Goal: Information Seeking & Learning: Learn about a topic

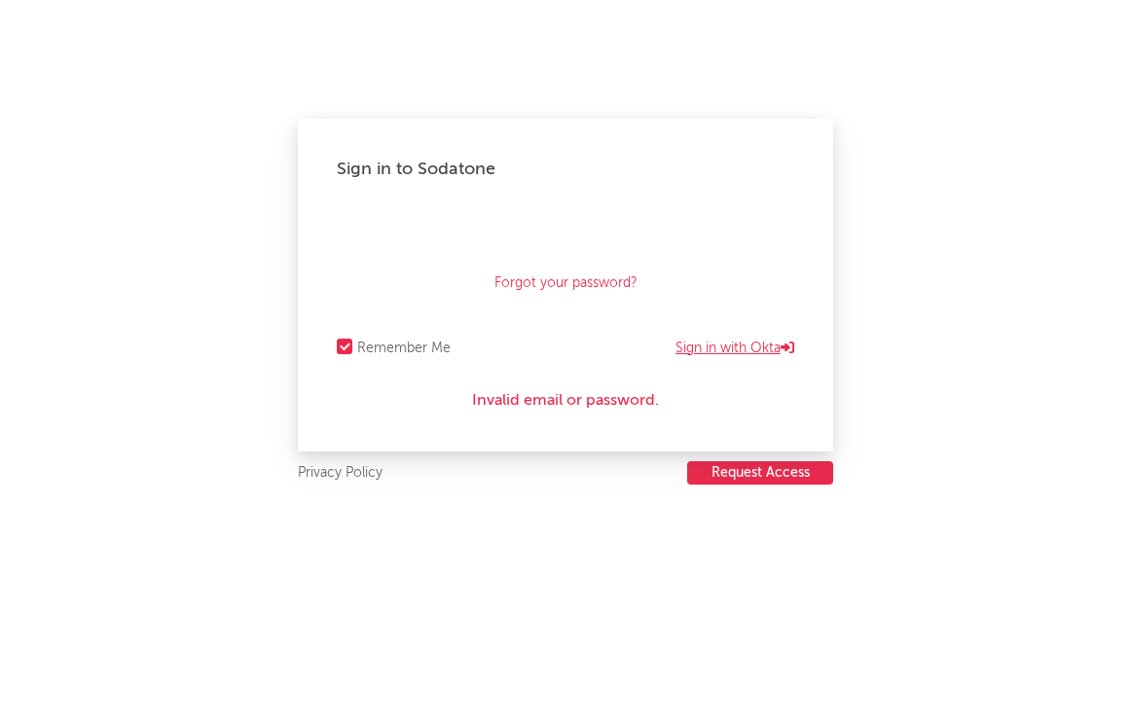
click at [711, 344] on link "Sign in with Okta" at bounding box center [734, 348] width 119 height 23
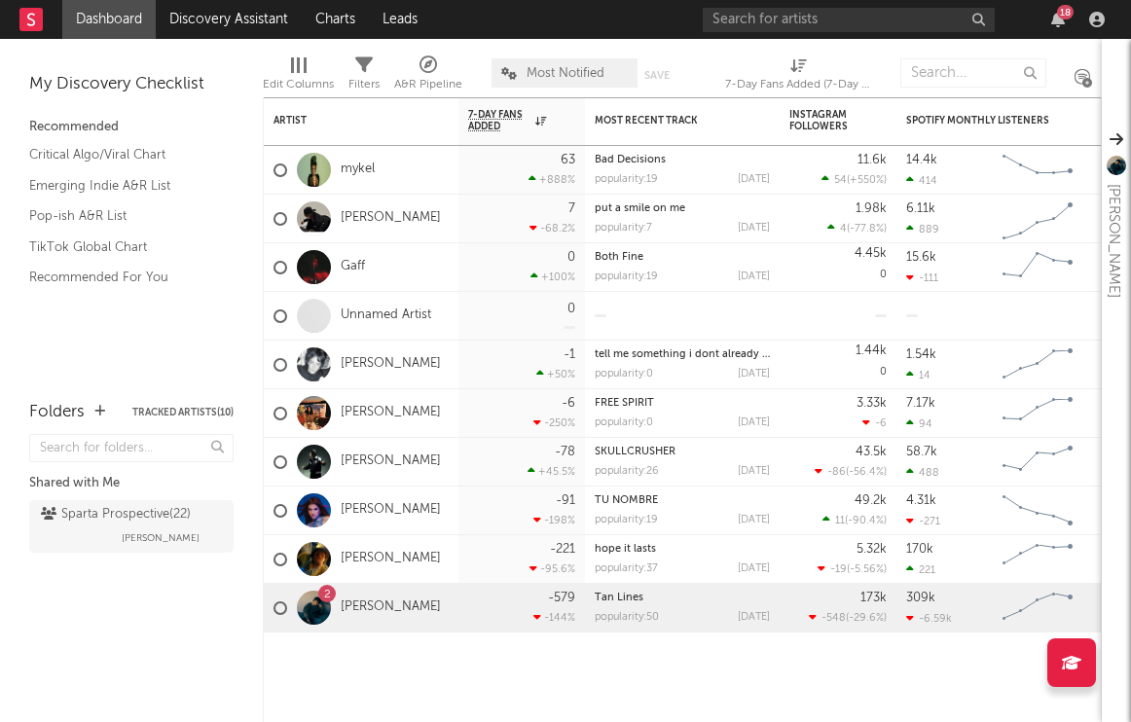
click at [429, 67] on icon at bounding box center [428, 65] width 18 height 18
click at [1043, 290] on div "× Status Priority Source Genres Deal Rights Registered Option Option Count Opti…" at bounding box center [565, 361] width 1131 height 722
click at [426, 8] on link "Leads" at bounding box center [400, 19] width 62 height 39
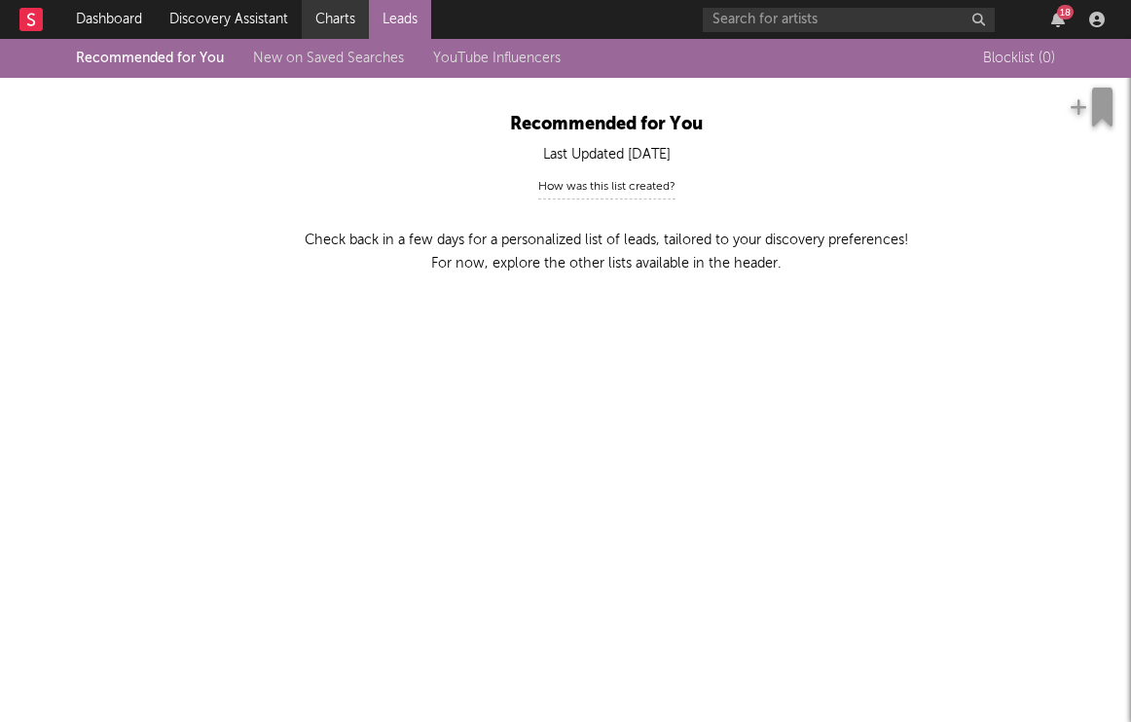
click at [323, 33] on link "Charts" at bounding box center [335, 19] width 67 height 39
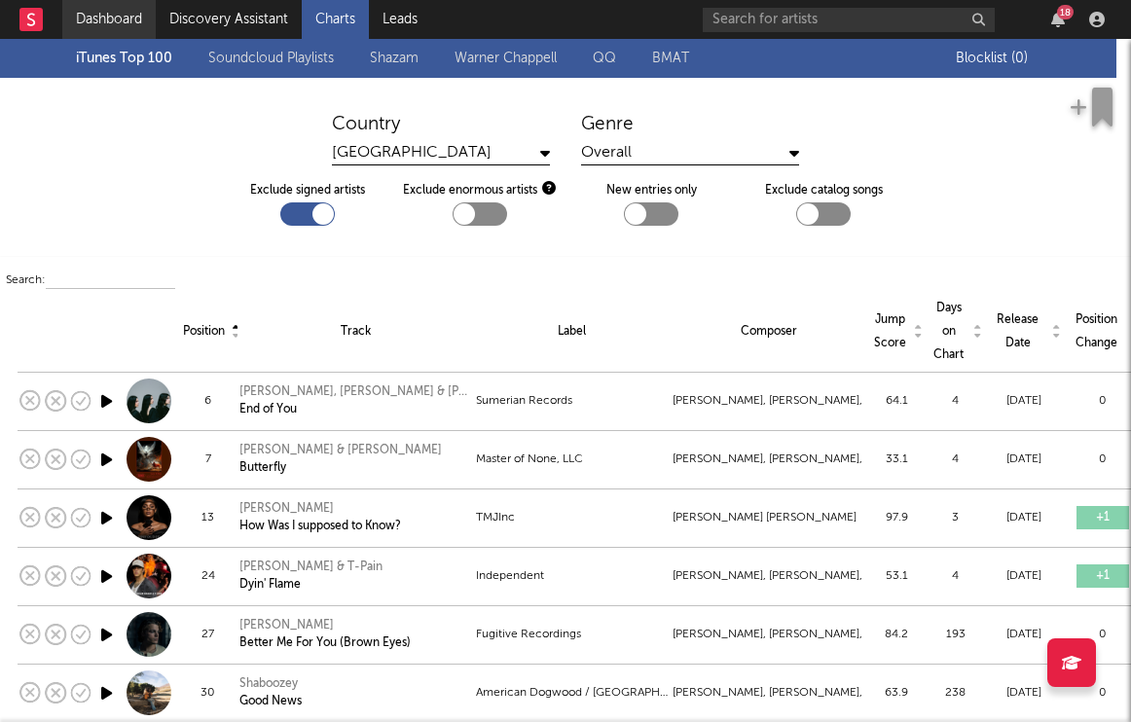
click at [122, 13] on link "Dashboard" at bounding box center [108, 19] width 93 height 39
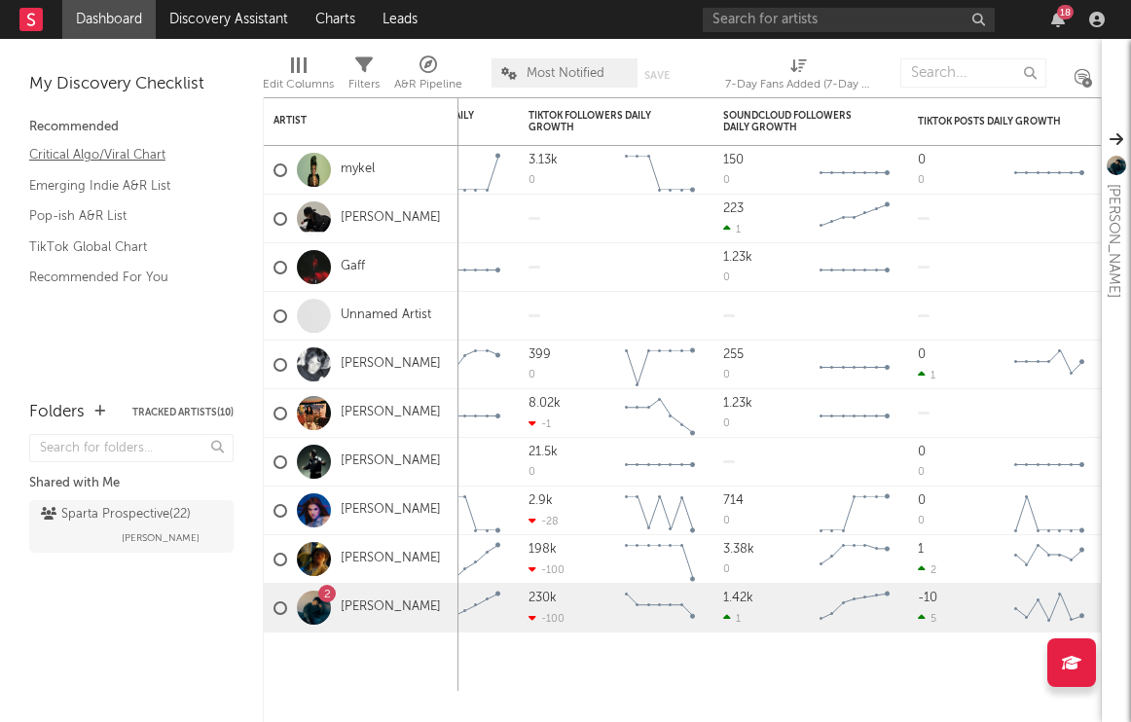
click at [182, 158] on link "Critical Algo/Viral Chart" at bounding box center [121, 154] width 185 height 21
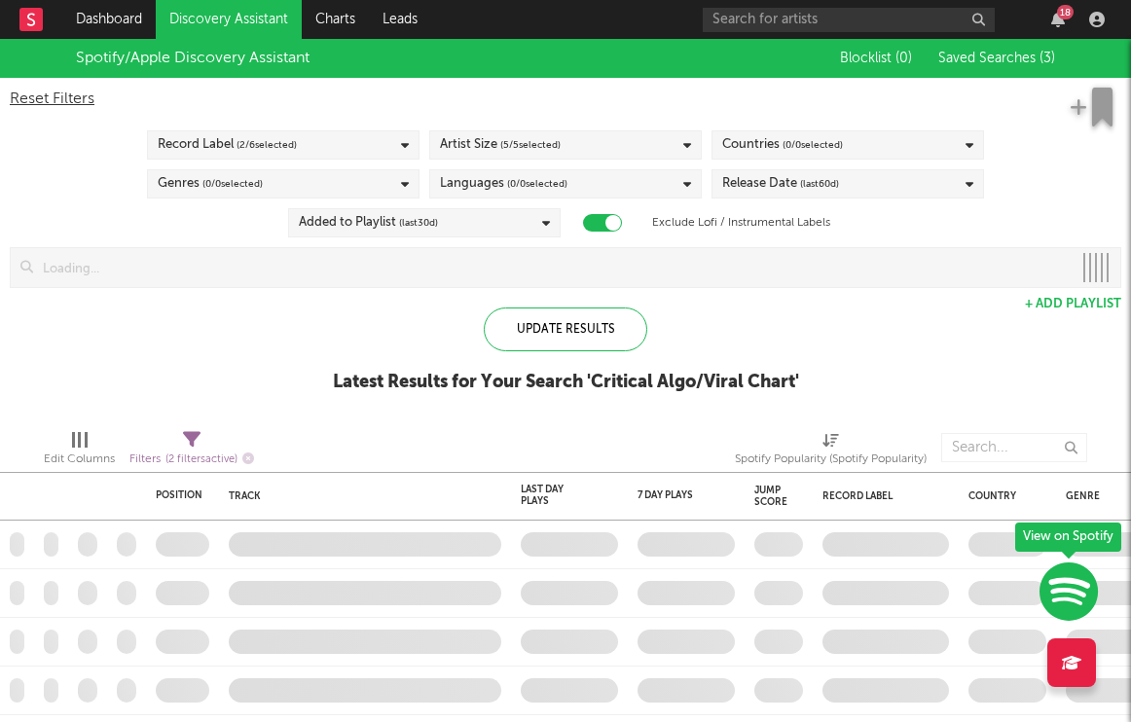
checkbox input "true"
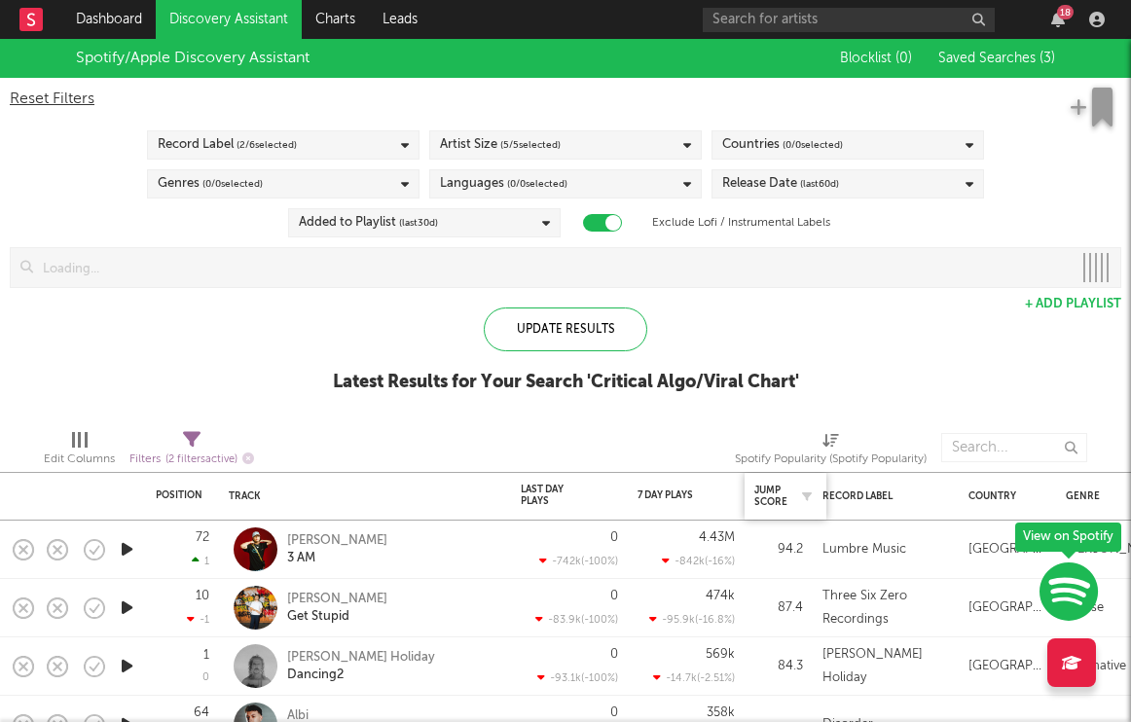
click at [788, 491] on div at bounding box center [801, 496] width 29 height 19
click at [802, 491] on icon "button" at bounding box center [807, 496] width 10 height 10
select select "between"
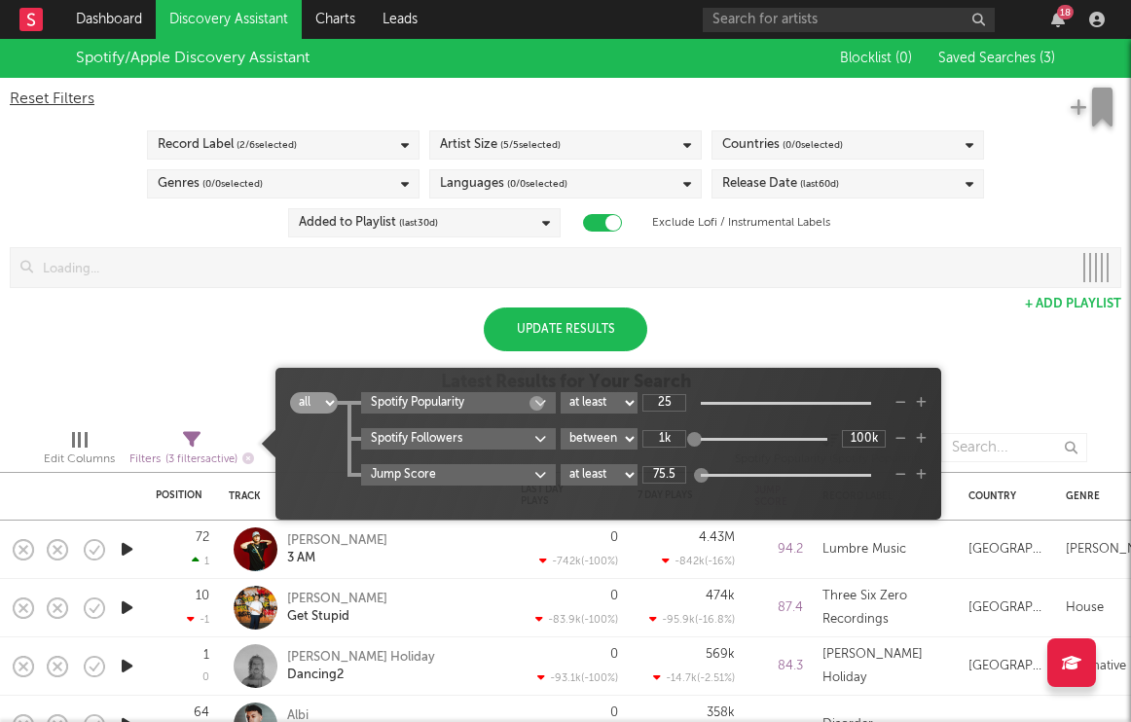
click at [777, 342] on div "Spotify/Apple Discovery Assistant Blocklist ( 0 ) Saved Searches ( 3 ) Reset Fi…" at bounding box center [565, 226] width 1131 height 375
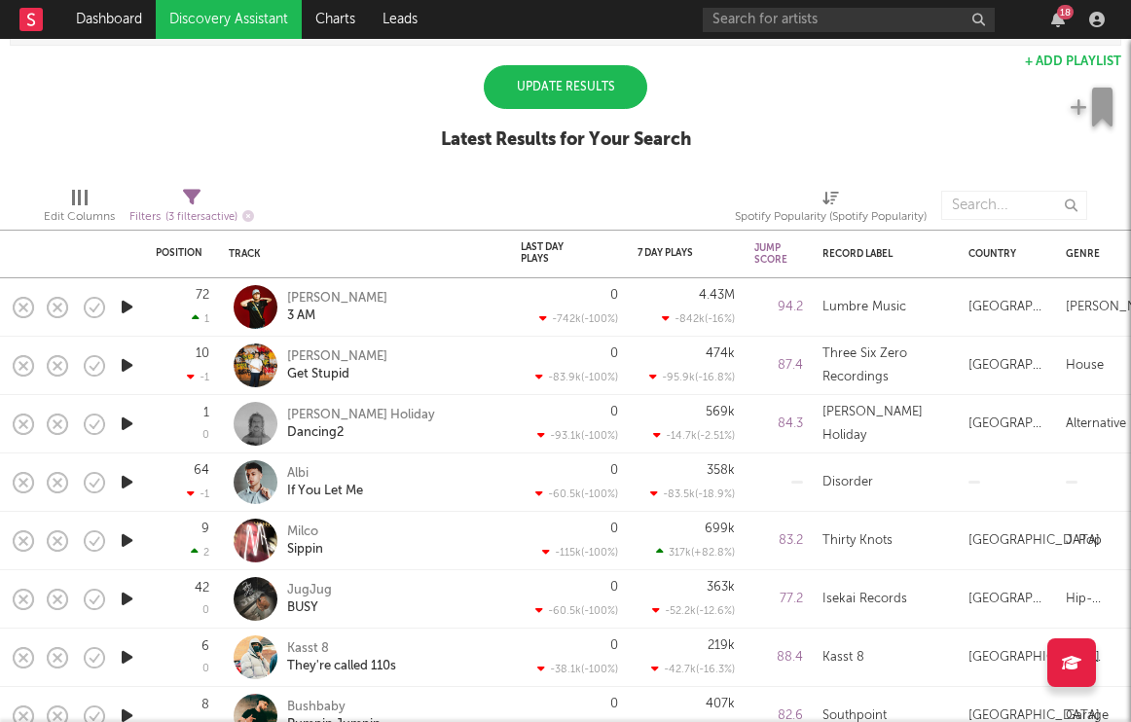
click at [824, 198] on icon at bounding box center [830, 198] width 17 height 15
select select "-1"
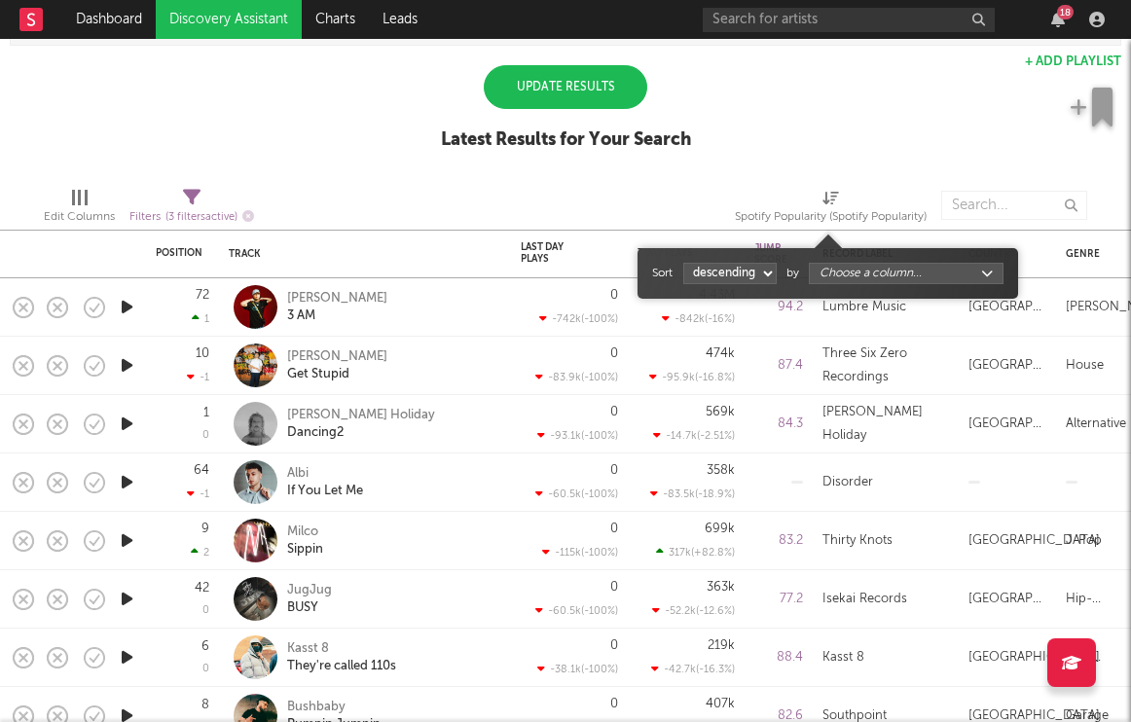
click at [770, 276] on select "ascending descending" at bounding box center [729, 273] width 93 height 21
click at [750, 273] on select "ascending descending" at bounding box center [729, 273] width 93 height 21
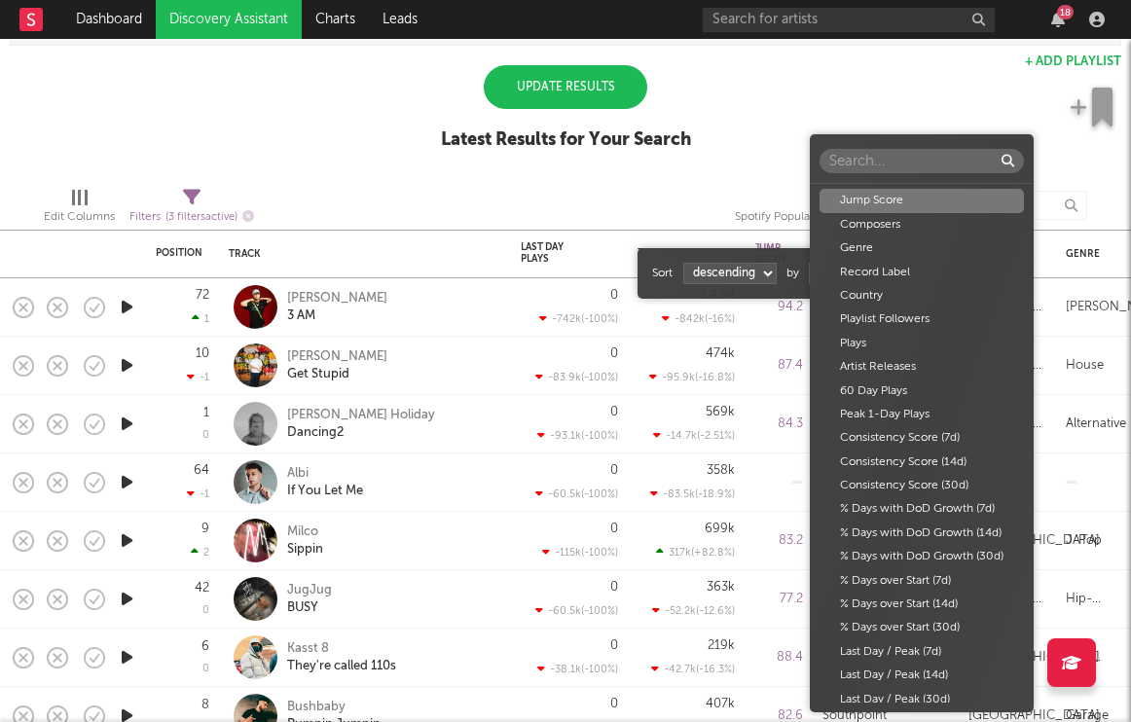
click at [893, 278] on body "Dashboard Discovery Assistant Charts Leads 18 Notifications Settings Mark all a…" at bounding box center [565, 361] width 1131 height 722
click at [913, 208] on div "Jump Score" at bounding box center [921, 200] width 204 height 23
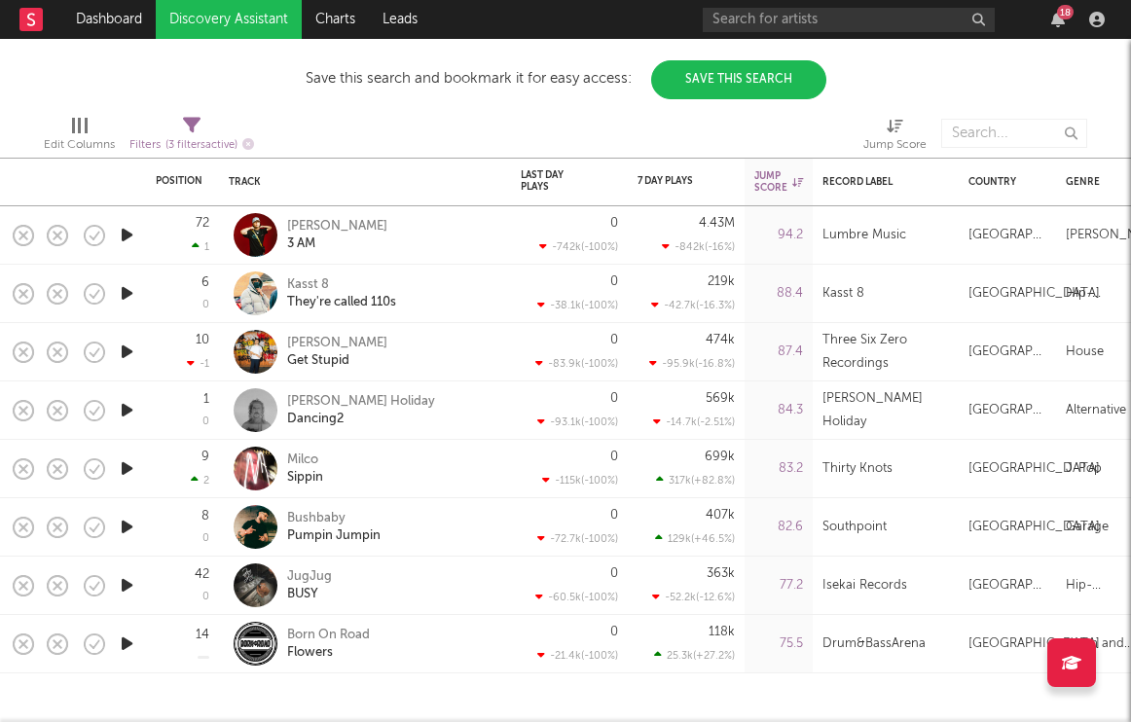
click at [192, 134] on div "Filters ( 3 filters active)" at bounding box center [191, 145] width 125 height 24
select select "between"
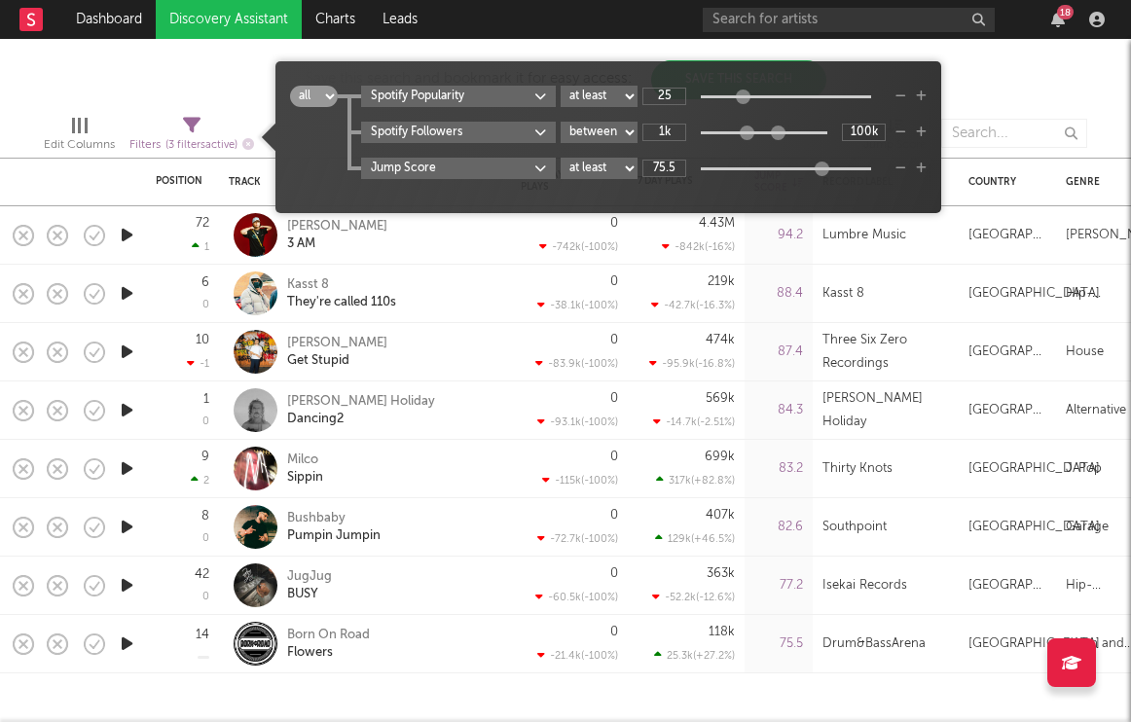
click at [401, 172] on body "Dashboard Discovery Assistant Charts Leads 18 Notifications Settings Mark all a…" at bounding box center [565, 361] width 1131 height 722
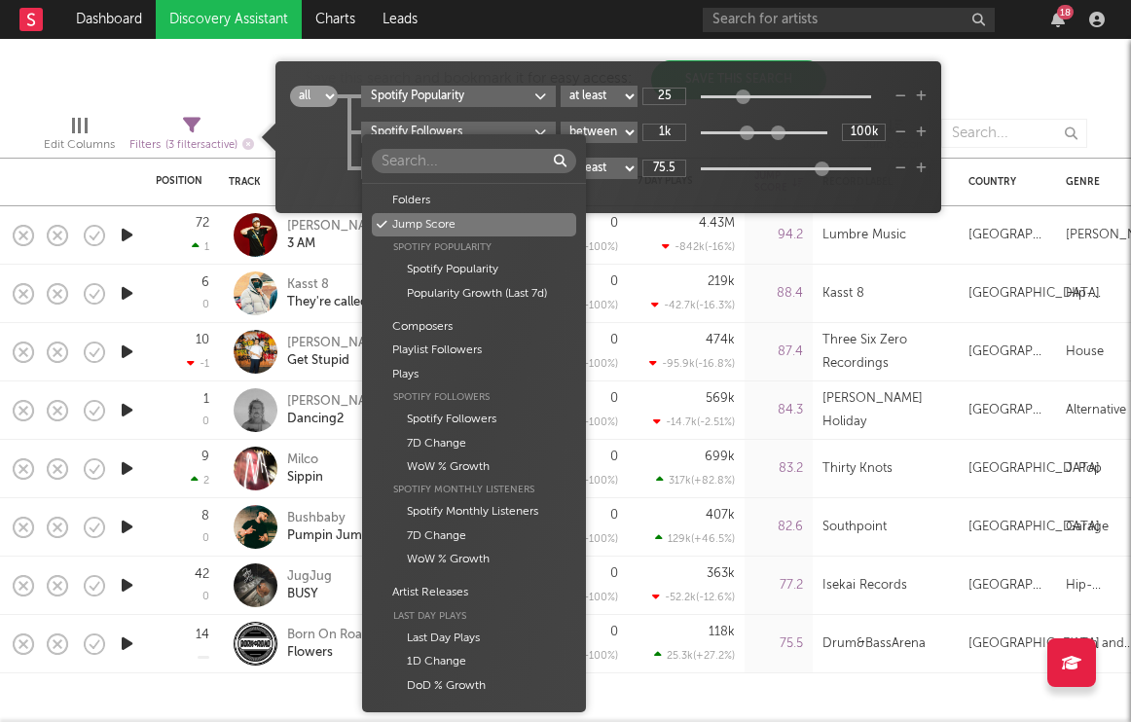
scroll to position [23, 0]
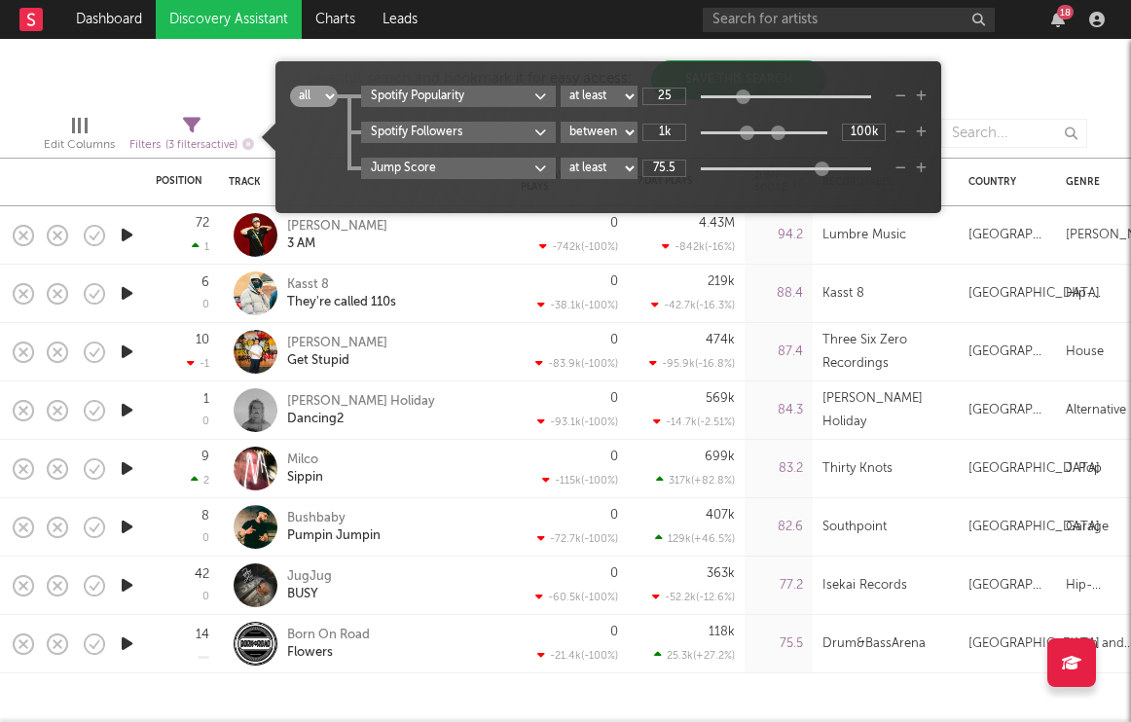
click at [746, 193] on div "Folders Jump Score Spotify Popularity Spotify Popularity Popularity Growth (Las…" at bounding box center [565, 361] width 1131 height 722
click at [927, 169] on span "all any Spotify Popularity at least at most between 25 Spotify Followers at lea…" at bounding box center [608, 137] width 666 height 132
click at [532, 165] on body "Dashboard Discovery Assistant Charts Leads 18 Notifications Settings Mark all a…" at bounding box center [565, 361] width 1131 height 722
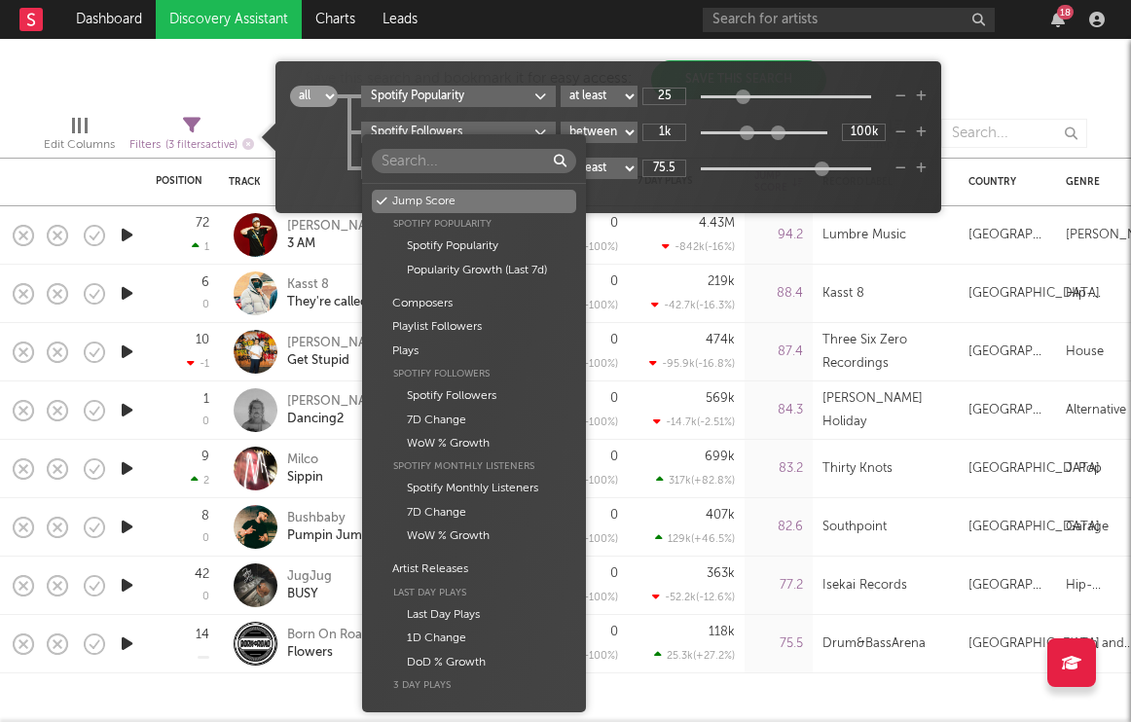
click at [609, 182] on div "Folders Jump Score Spotify Popularity Spotify Popularity Popularity Growth (Las…" at bounding box center [565, 361] width 1131 height 722
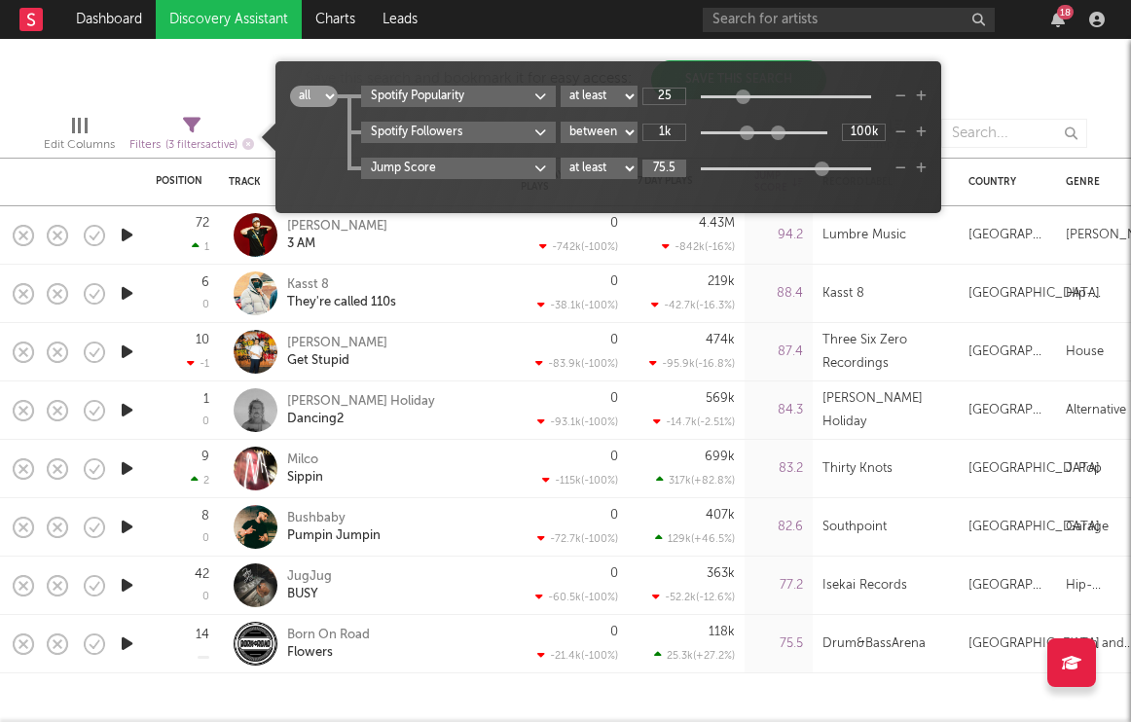
click at [659, 164] on input "75.5" at bounding box center [664, 169] width 44 height 18
type input "55.5"
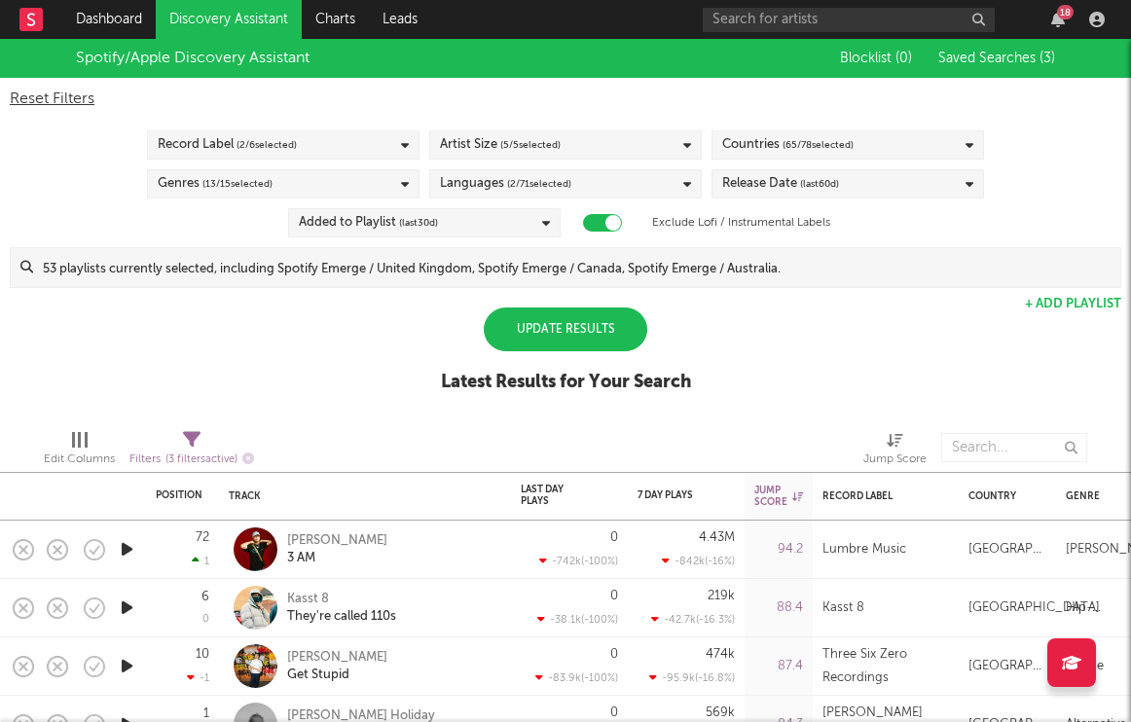
click at [180, 438] on span "Filters ( 3 filters active)" at bounding box center [191, 452] width 125 height 40
select select "between"
click at [773, 329] on div "Spotify/Apple Discovery Assistant Blocklist ( 0 ) Saved Searches ( 3 ) Reset Fi…" at bounding box center [565, 226] width 1131 height 375
click at [879, 439] on span "Jump Score" at bounding box center [894, 451] width 63 height 39
select select "-1"
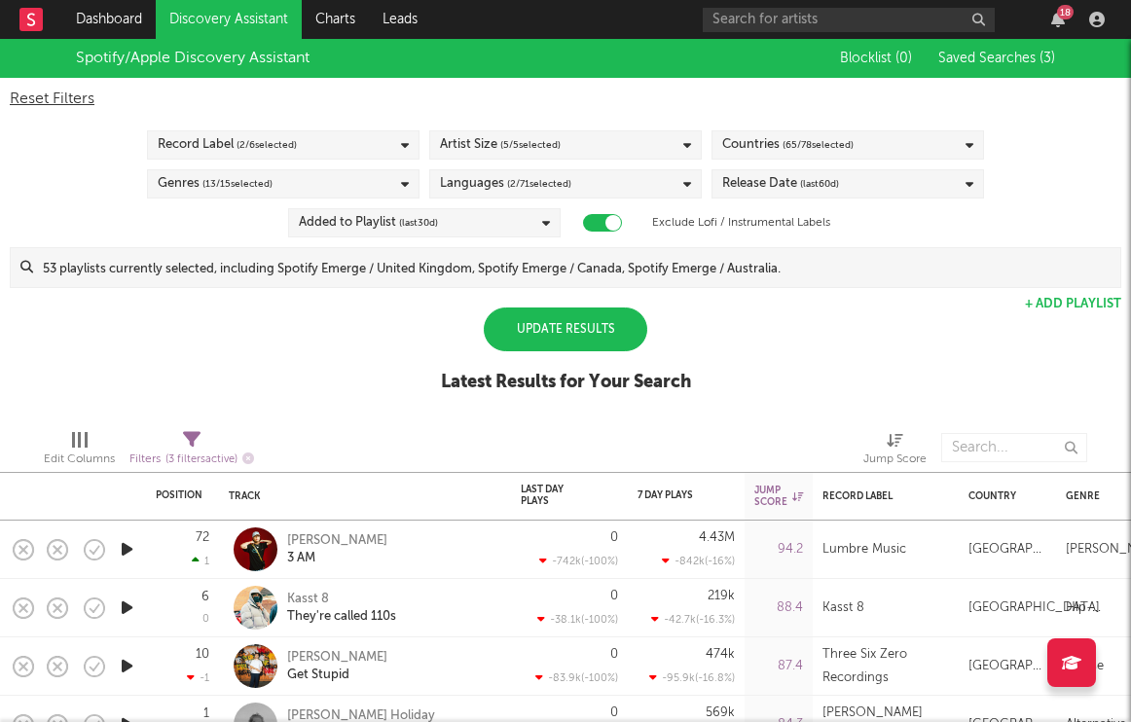
click at [799, 372] on div "Spotify/Apple Discovery Assistant Blocklist ( 0 ) Saved Searches ( 3 ) Reset Fi…" at bounding box center [565, 226] width 1131 height 375
click at [59, 101] on div "Reset Filters" at bounding box center [565, 99] width 1111 height 23
checkbox input "false"
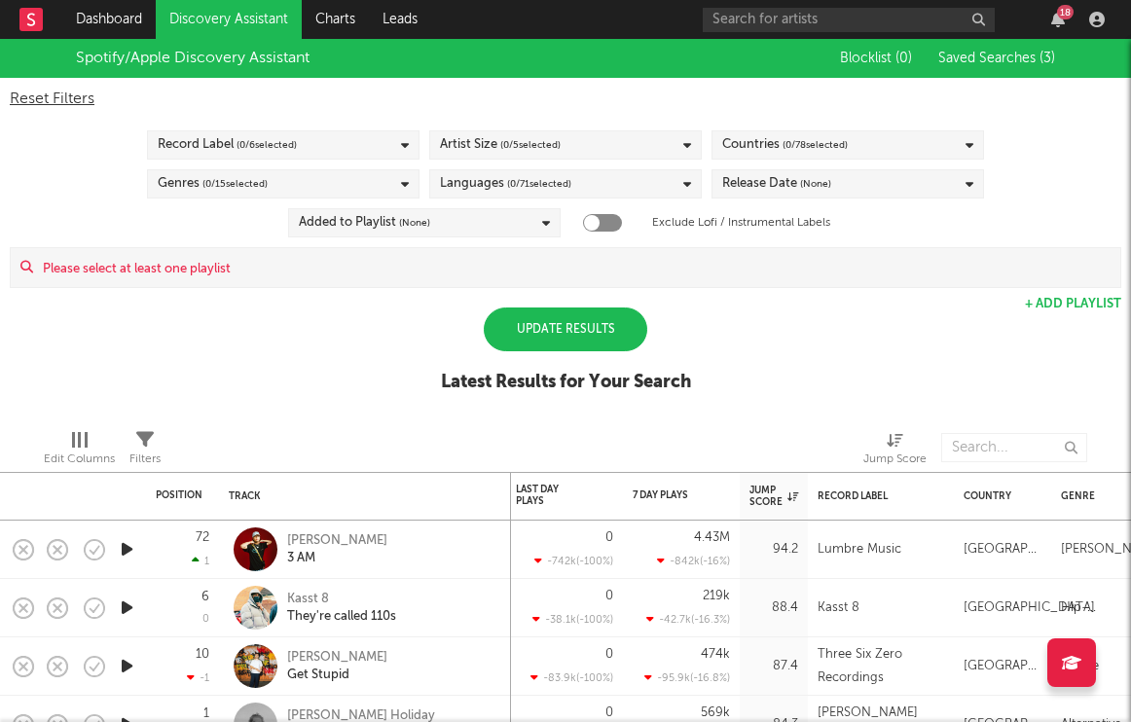
click at [273, 145] on span "( 0 / 6 selected)" at bounding box center [266, 144] width 60 height 23
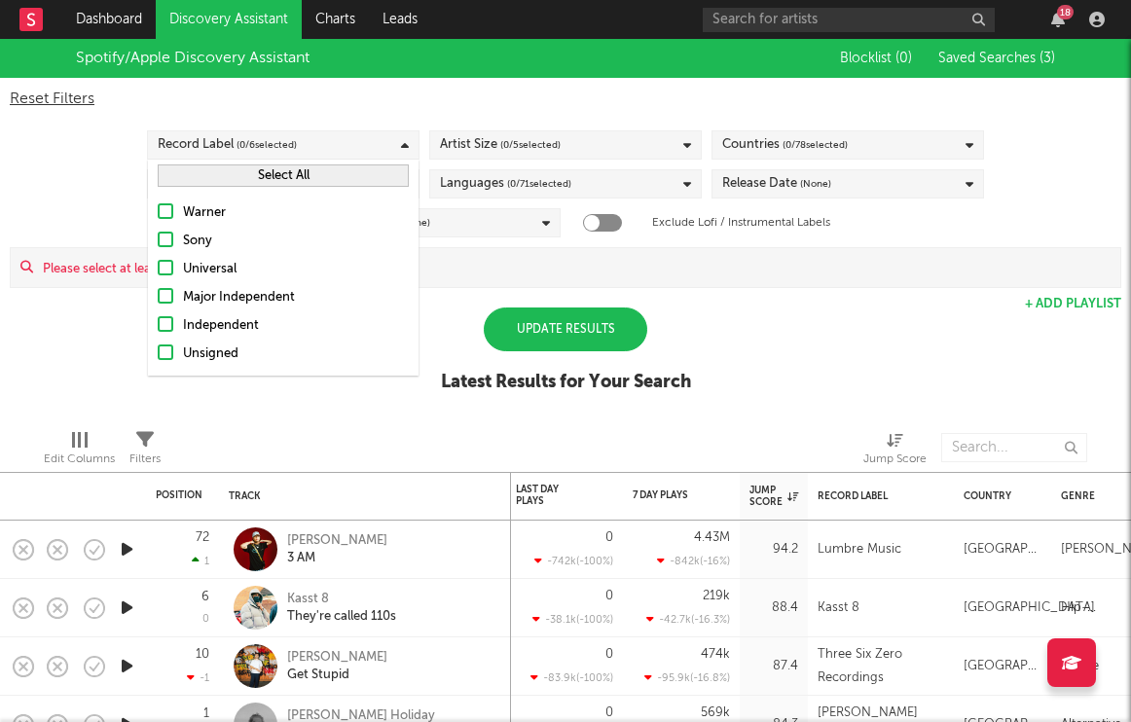
click at [169, 334] on label "Independent" at bounding box center [283, 325] width 251 height 23
click at [158, 334] on input "Independent" at bounding box center [158, 325] width 0 height 23
click at [173, 357] on label "Unsigned" at bounding box center [283, 354] width 251 height 23
click at [158, 357] on input "Unsigned" at bounding box center [158, 354] width 0 height 23
click at [171, 227] on div "Warner Sony Universal Major Independent Independent Unsigned" at bounding box center [283, 284] width 271 height 184
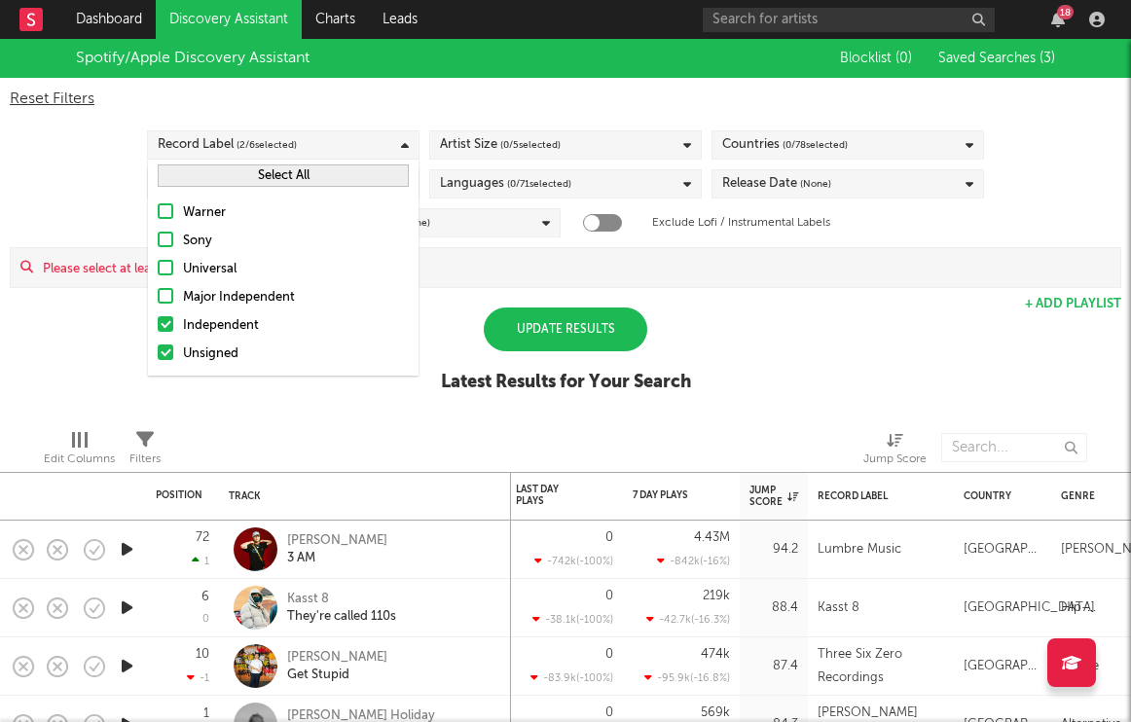
click at [170, 215] on div at bounding box center [166, 211] width 16 height 16
click at [158, 215] on input "Warner" at bounding box center [158, 212] width 0 height 23
click at [170, 235] on div at bounding box center [166, 240] width 16 height 16
click at [158, 235] on input "Sony" at bounding box center [158, 241] width 0 height 23
click at [212, 192] on div "Warner Sony Universal Major Independent Independent Unsigned" at bounding box center [283, 284] width 271 height 184
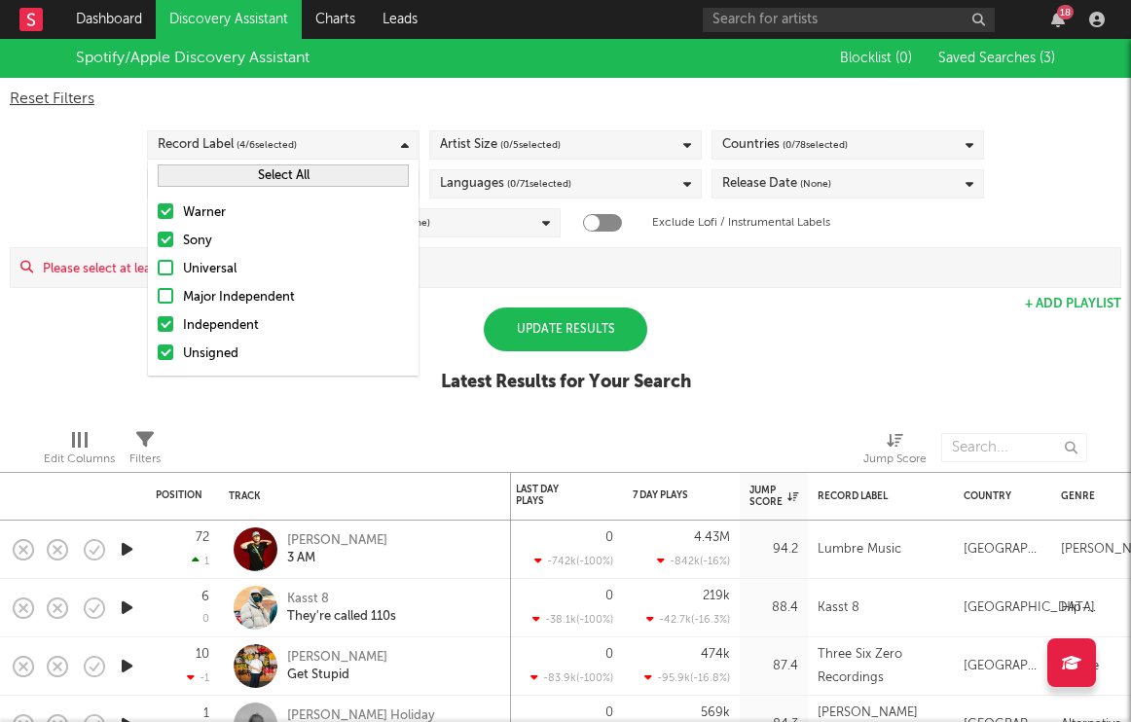
click at [212, 178] on button "Select All" at bounding box center [283, 175] width 251 height 22
click at [505, 135] on span "( 0 / 5 selected)" at bounding box center [530, 144] width 60 height 23
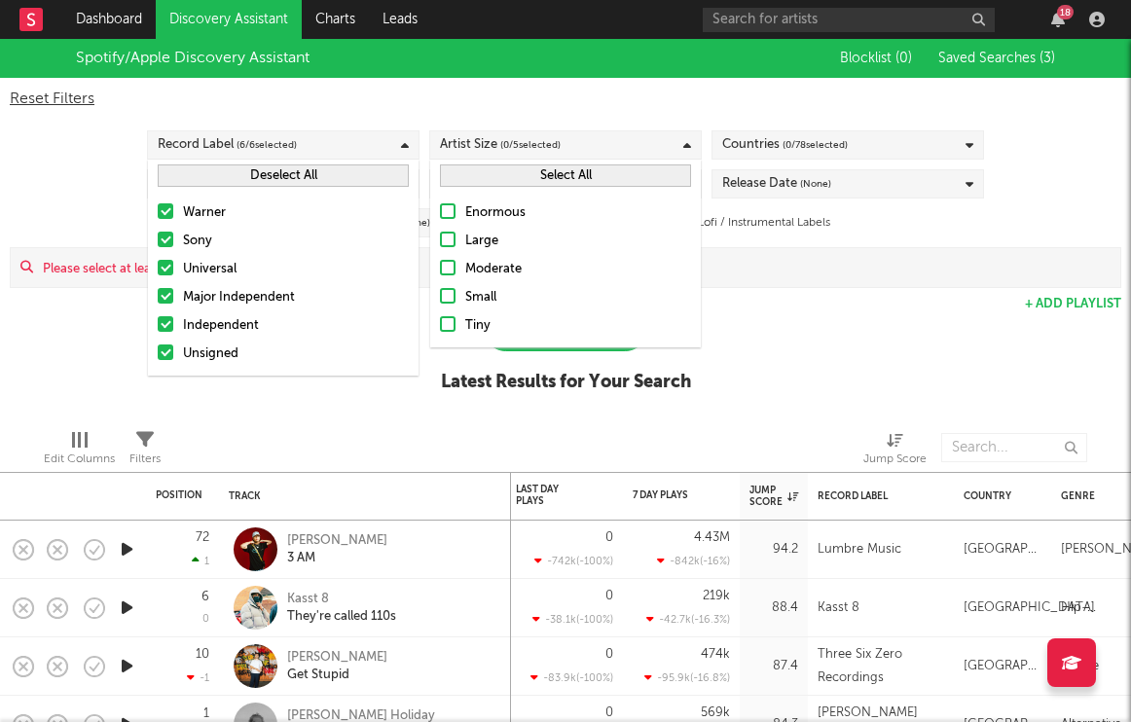
click at [485, 175] on button "Select All" at bounding box center [565, 175] width 251 height 22
click at [821, 141] on span "( 0 / 78 selected)" at bounding box center [814, 144] width 65 height 23
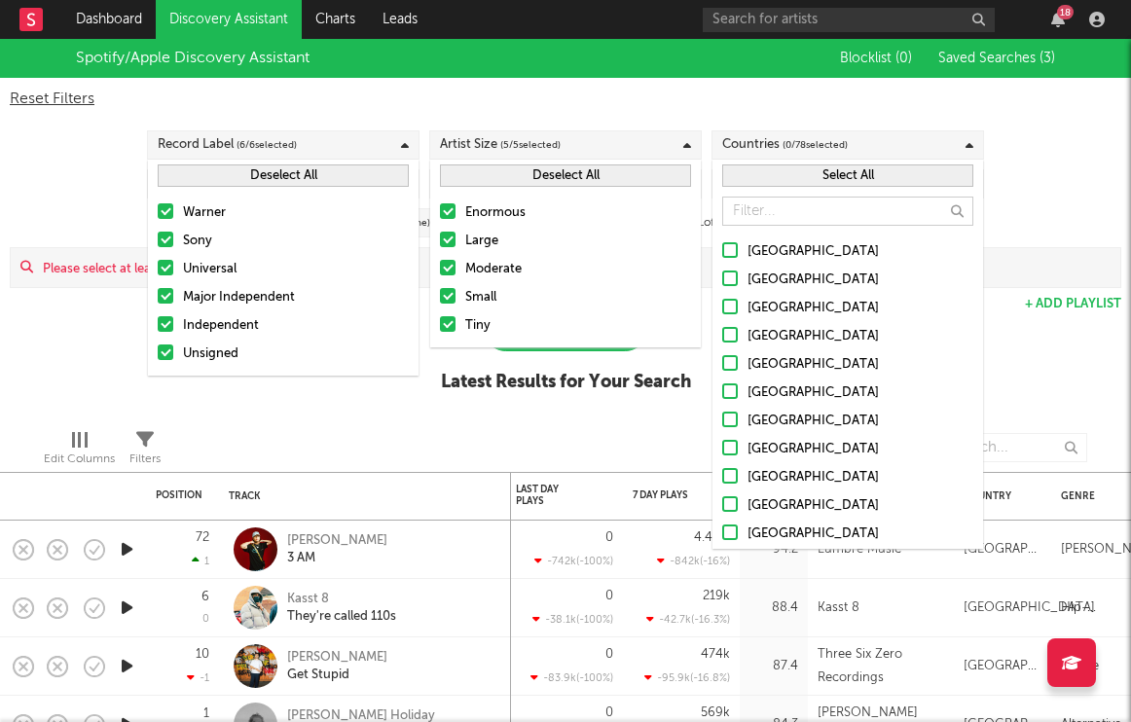
click at [808, 171] on button "Select All" at bounding box center [847, 175] width 251 height 22
click at [1019, 157] on div "Reset Filters Record Label ( 6 / 6 selected) Artist Size ( 5 / 5 selected) Coun…" at bounding box center [565, 183] width 1131 height 210
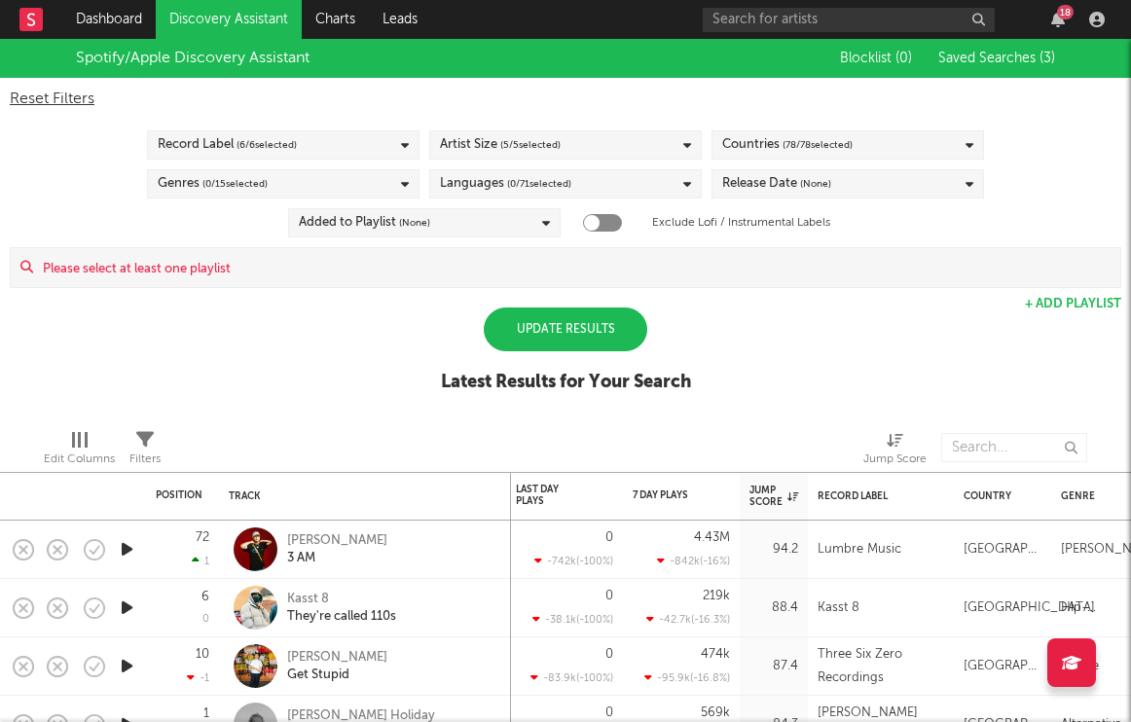
click at [812, 194] on span "(None)" at bounding box center [815, 183] width 31 height 23
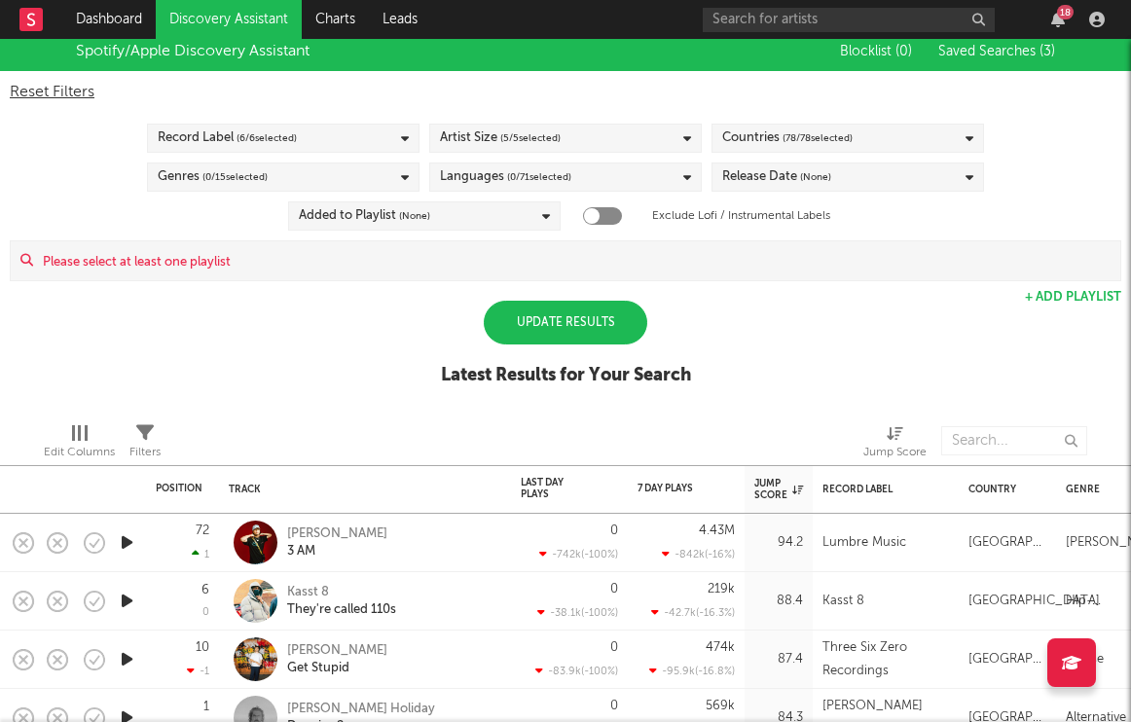
click at [510, 176] on span "( 0 / 71 selected)" at bounding box center [539, 176] width 64 height 23
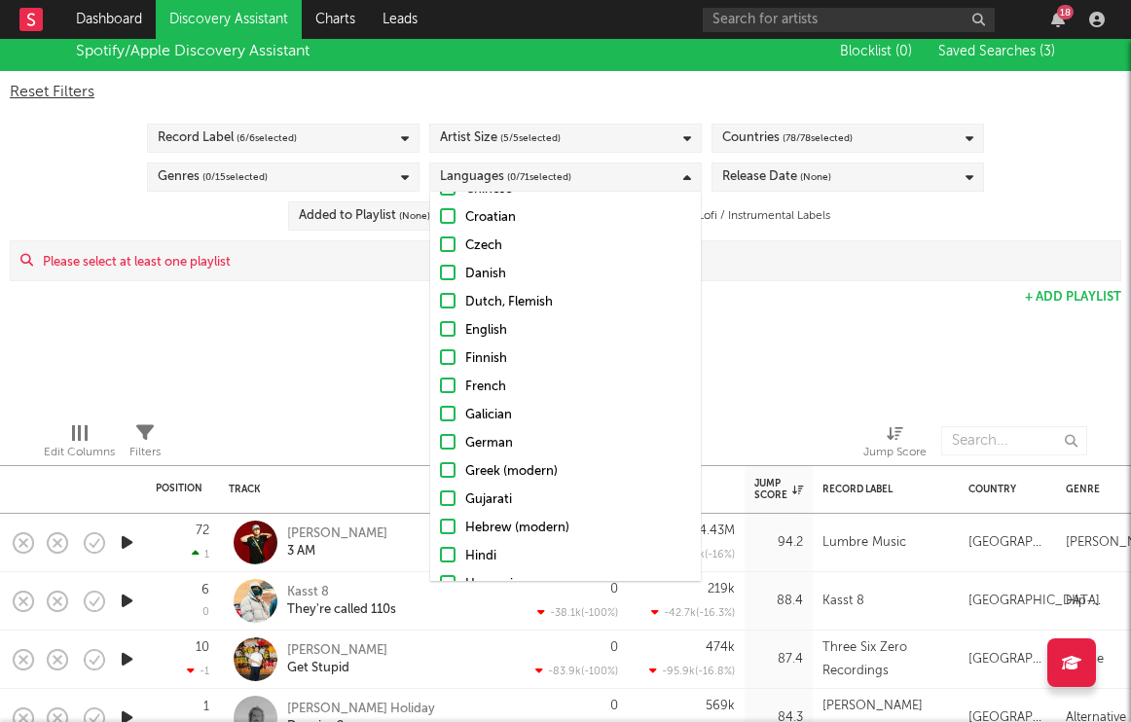
scroll to position [423, 0]
click at [448, 216] on div at bounding box center [448, 215] width 16 height 16
click at [440, 216] on input "English" at bounding box center [440, 216] width 0 height 23
click at [314, 175] on div "Genres ( 0 / 15 selected)" at bounding box center [283, 177] width 273 height 29
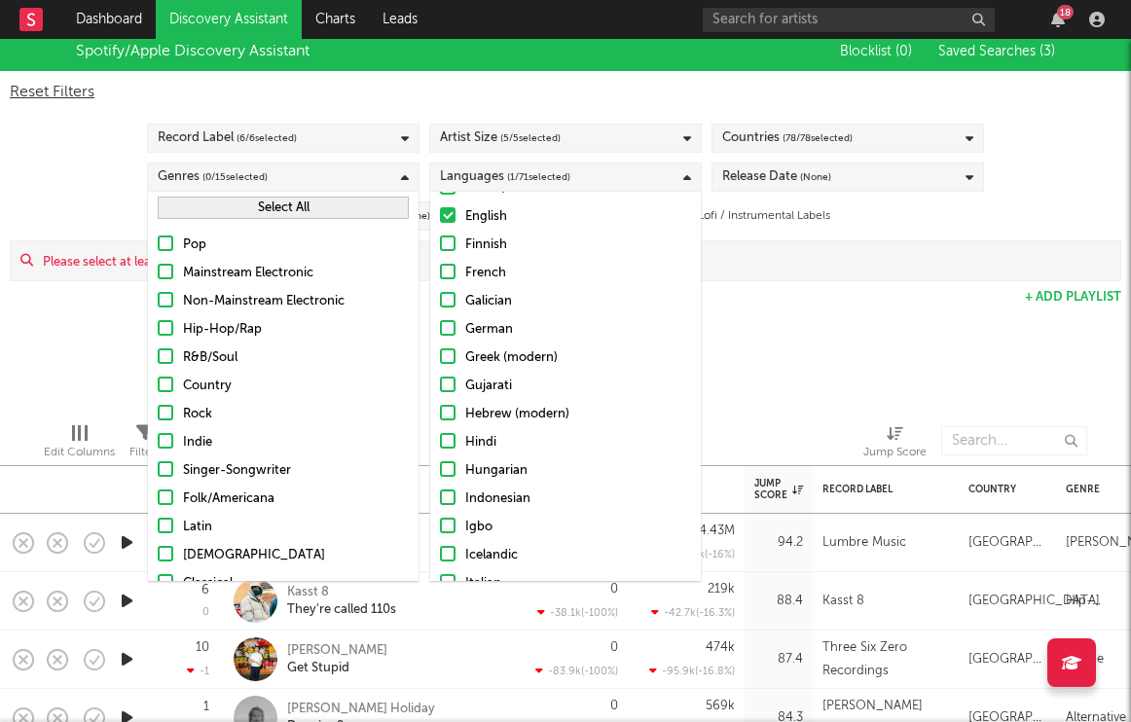
click at [297, 209] on button "Select All" at bounding box center [283, 208] width 251 height 22
click at [91, 207] on div "Reset Filters Record Label ( 6 / 6 selected) Artist Size ( 5 / 5 selected) Coun…" at bounding box center [565, 176] width 1131 height 210
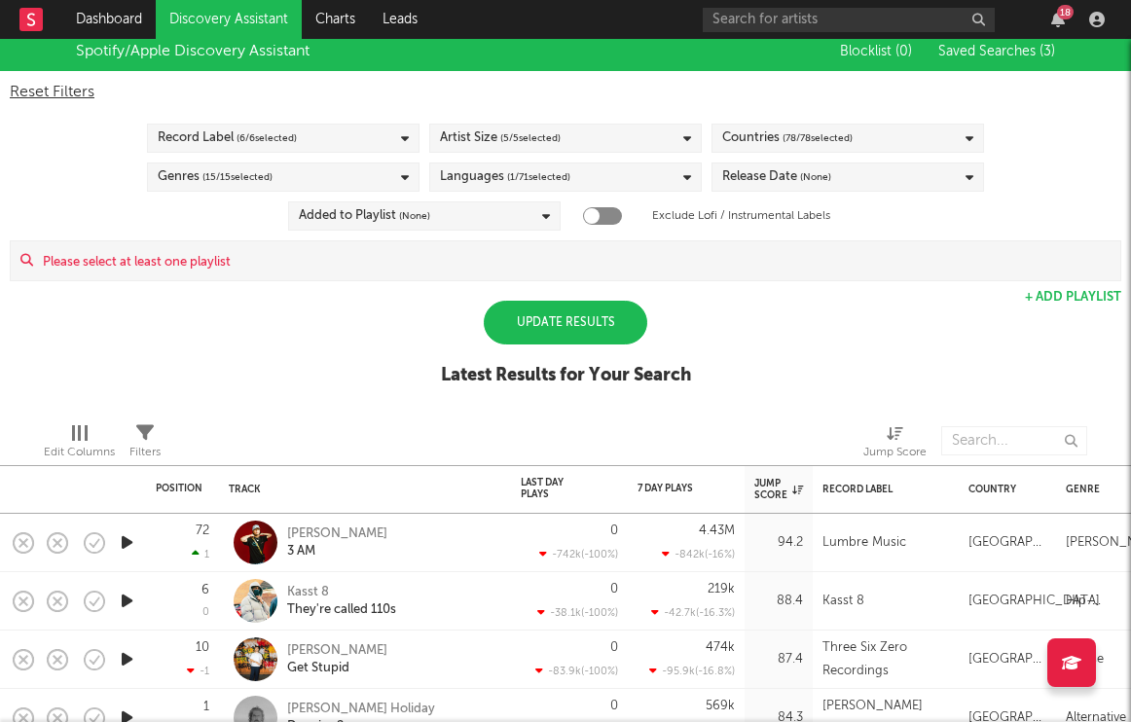
click at [566, 315] on div "Update Results" at bounding box center [566, 323] width 164 height 44
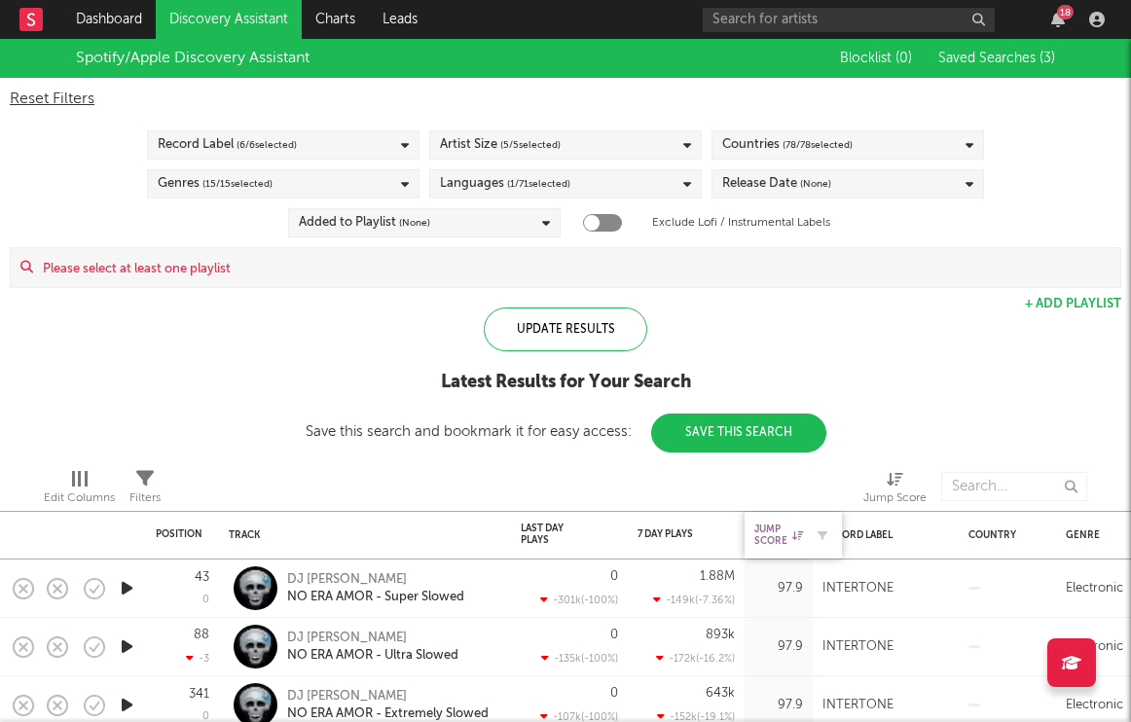
click at [773, 533] on div "Jump Score" at bounding box center [778, 535] width 49 height 23
